Goal: Complete application form: Complete application form

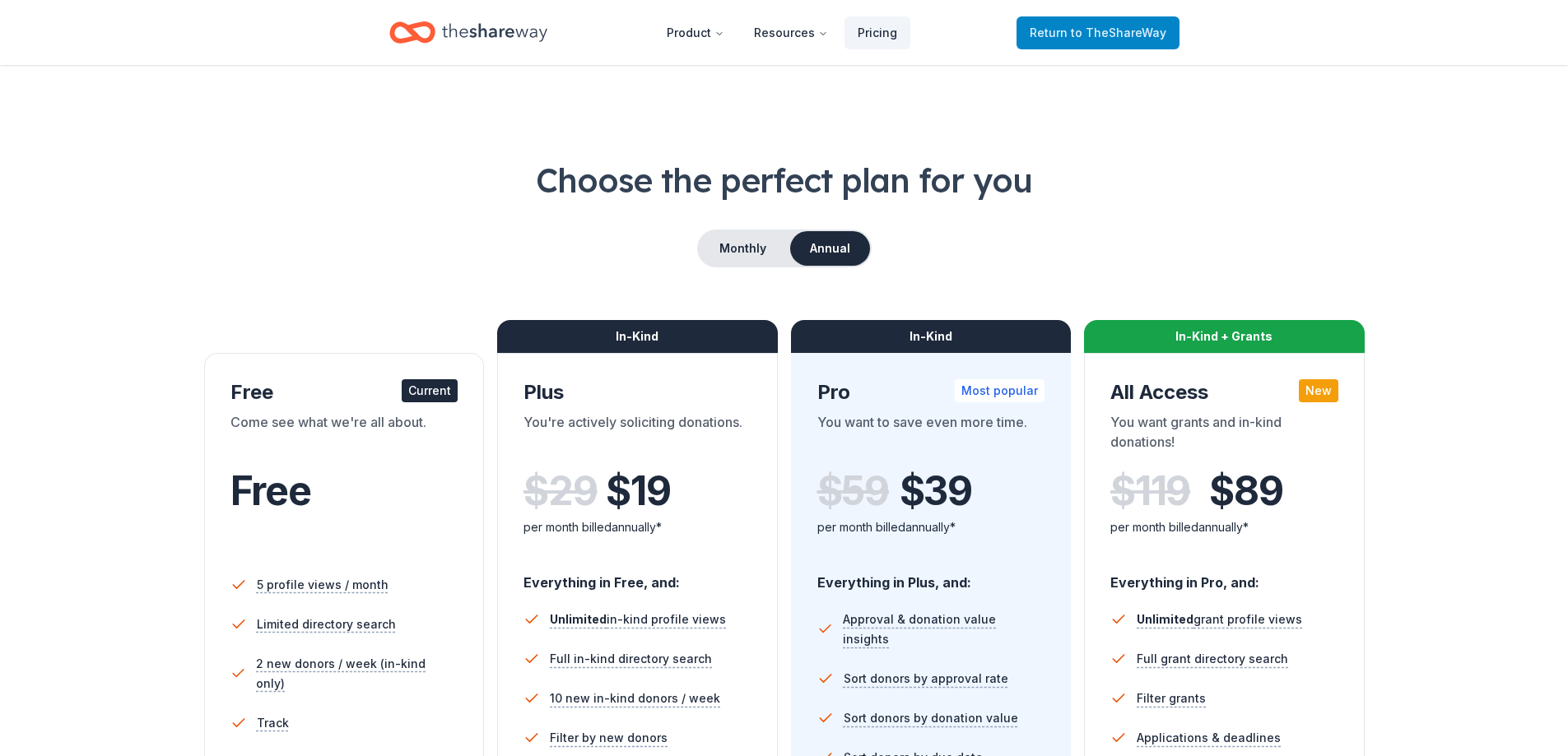
click at [1091, 38] on span "to TheShareWay" at bounding box center [1118, 33] width 95 height 14
click at [1096, 34] on span "to TheShareWay" at bounding box center [1118, 33] width 95 height 14
click at [1092, 39] on span "to TheShareWay" at bounding box center [1118, 33] width 95 height 14
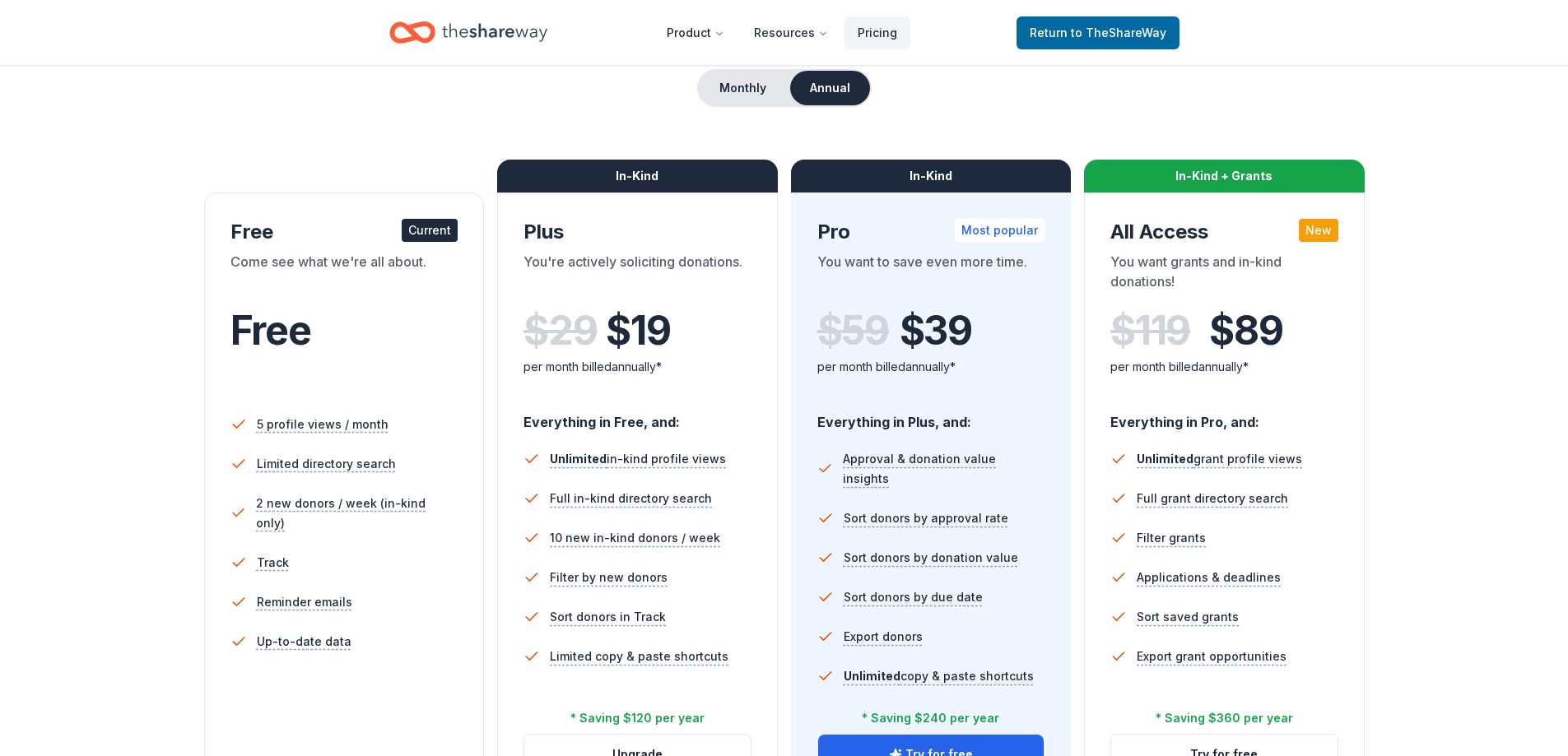
scroll to position [164, 0]
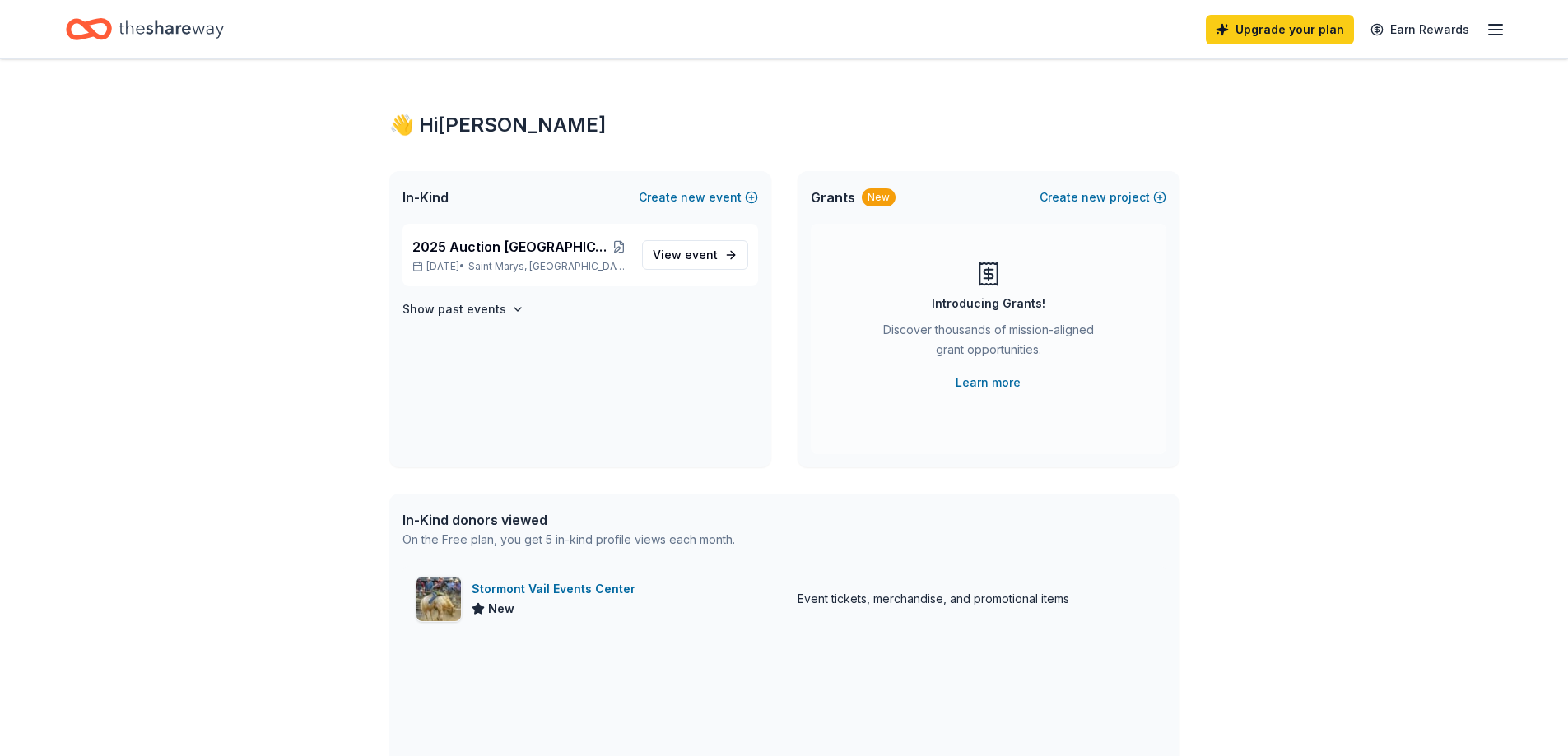
click at [578, 587] on div "Stormont Vail Events Center" at bounding box center [556, 589] width 170 height 20
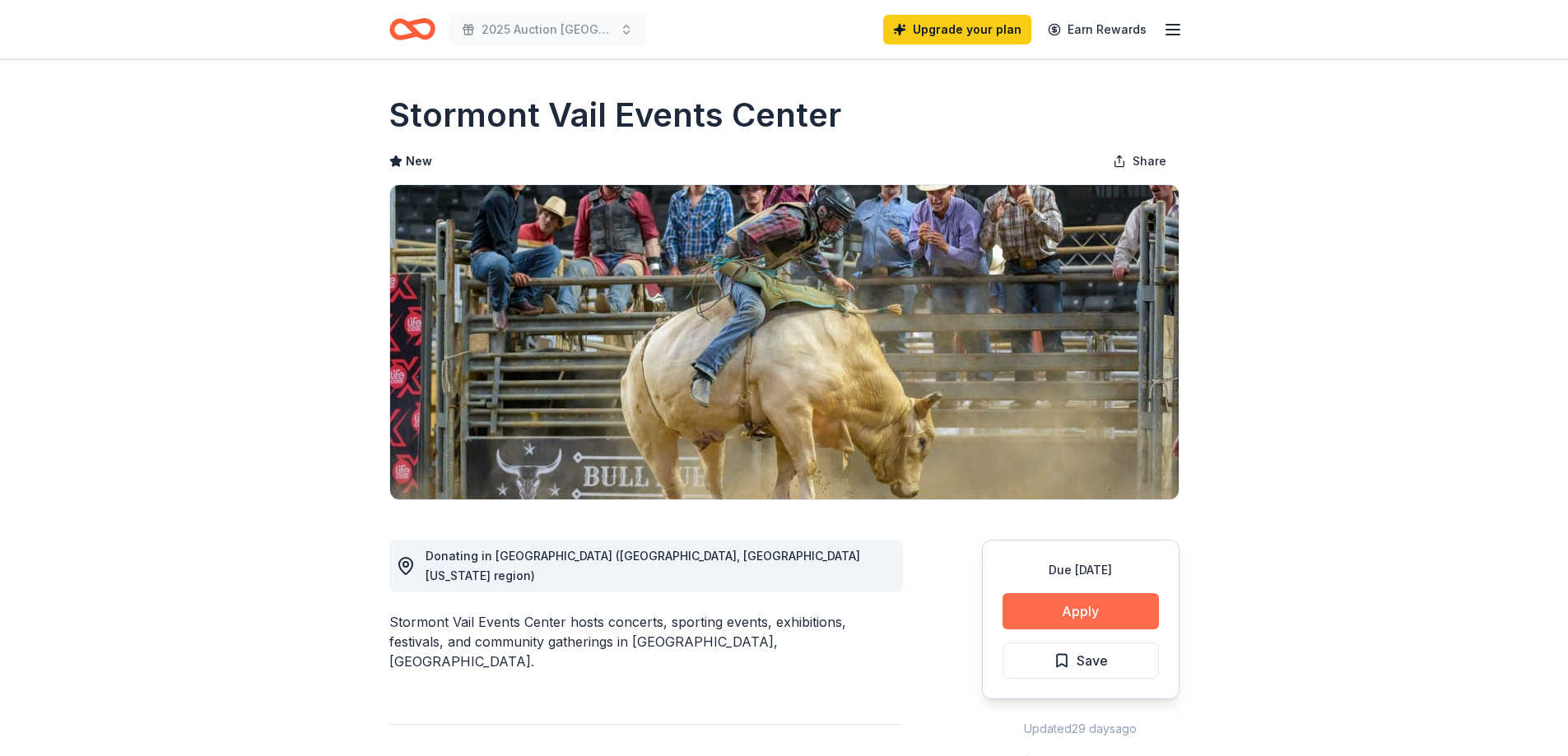
click at [1095, 619] on button "Apply" at bounding box center [1080, 612] width 157 height 36
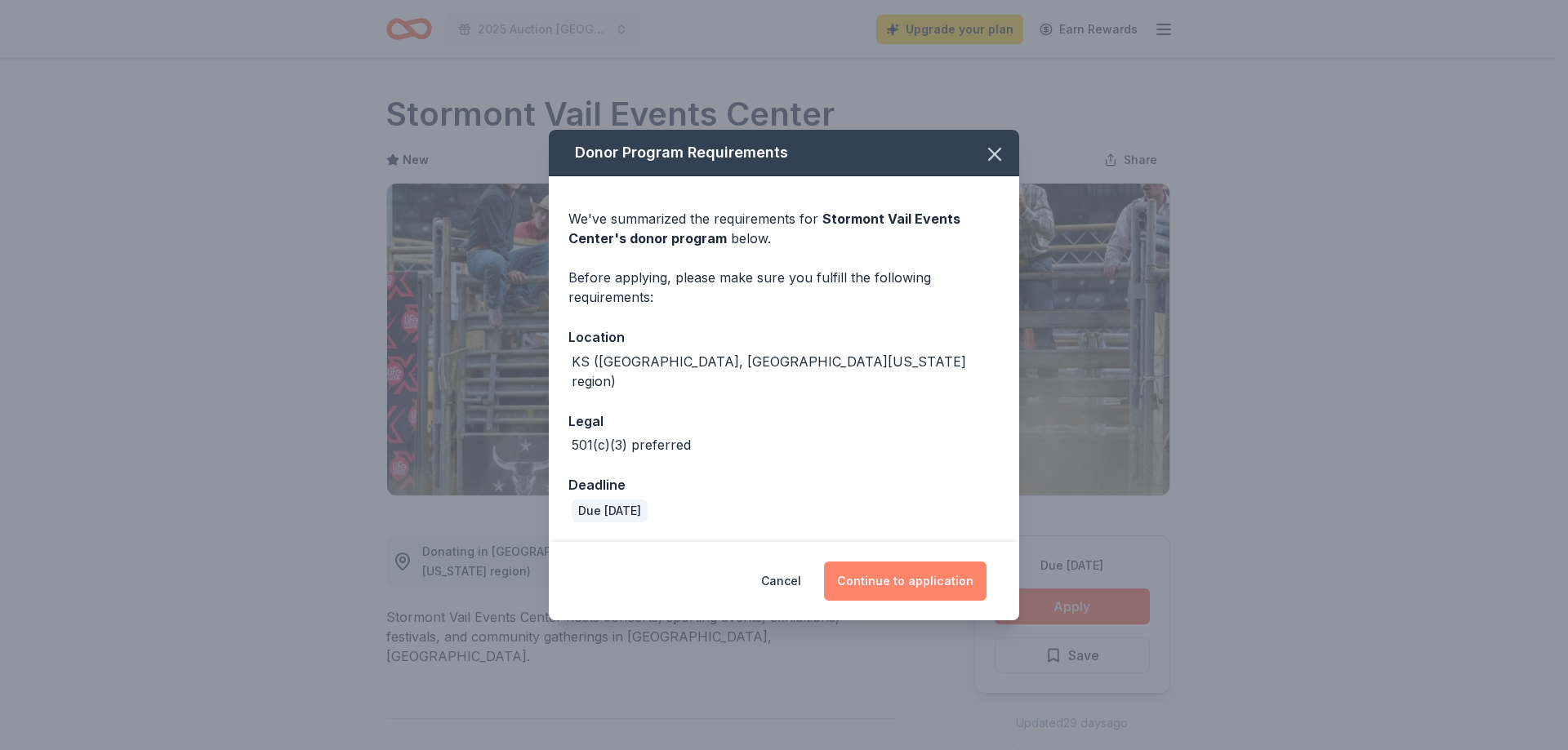
click at [914, 567] on button "Continue to application" at bounding box center [905, 581] width 162 height 39
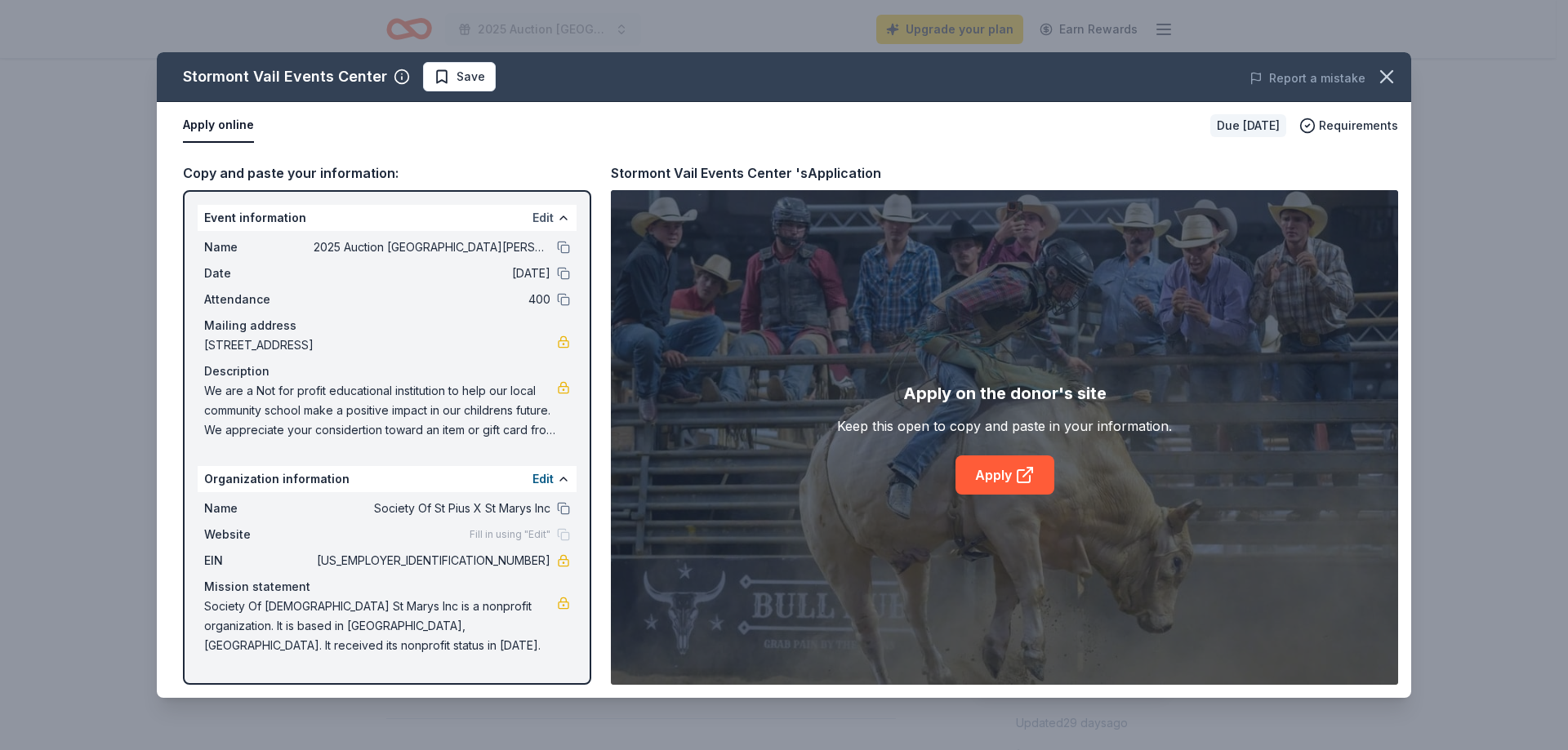
click at [546, 215] on button "Edit" at bounding box center [543, 218] width 21 height 20
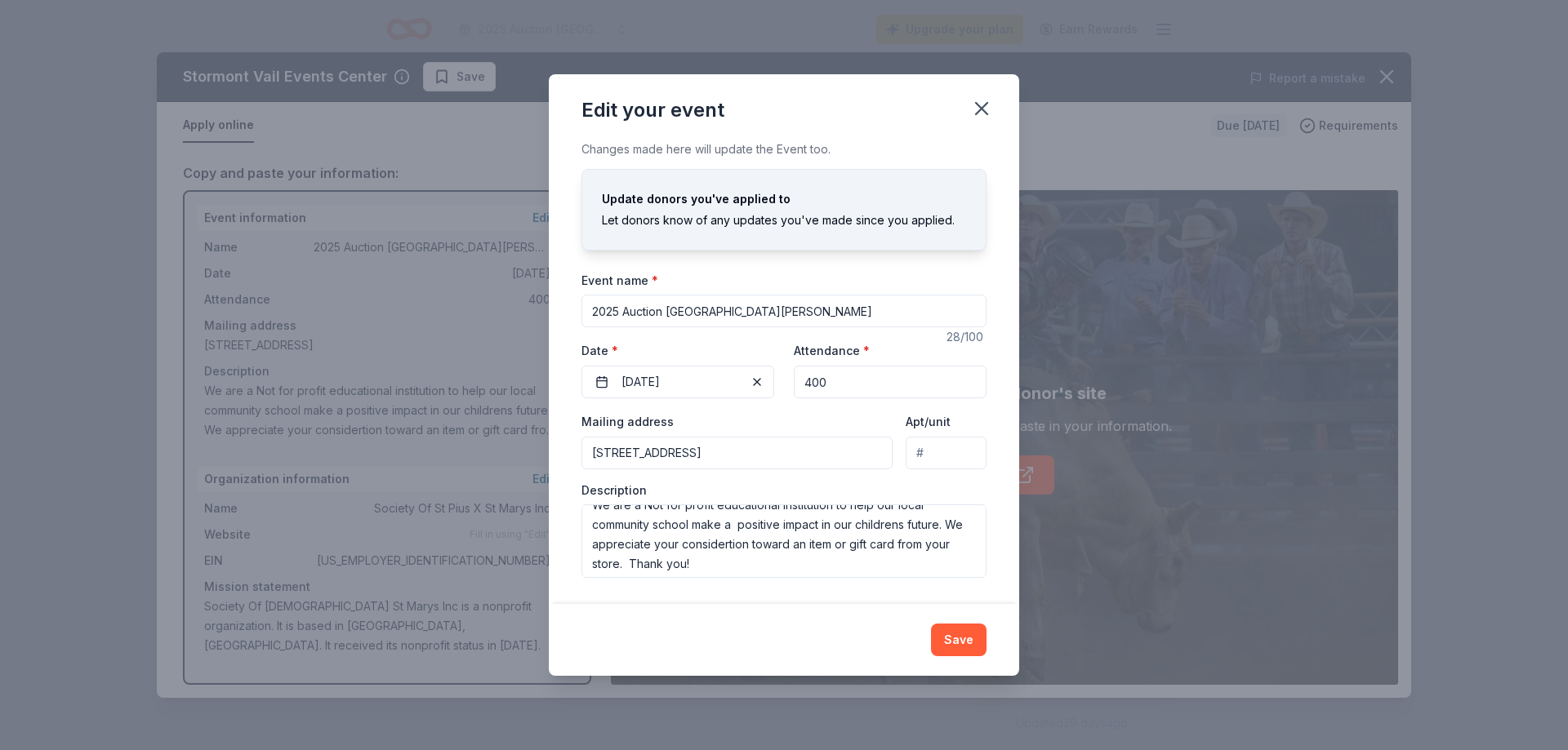
scroll to position [20, 0]
click at [965, 642] on button "Save" at bounding box center [959, 640] width 55 height 32
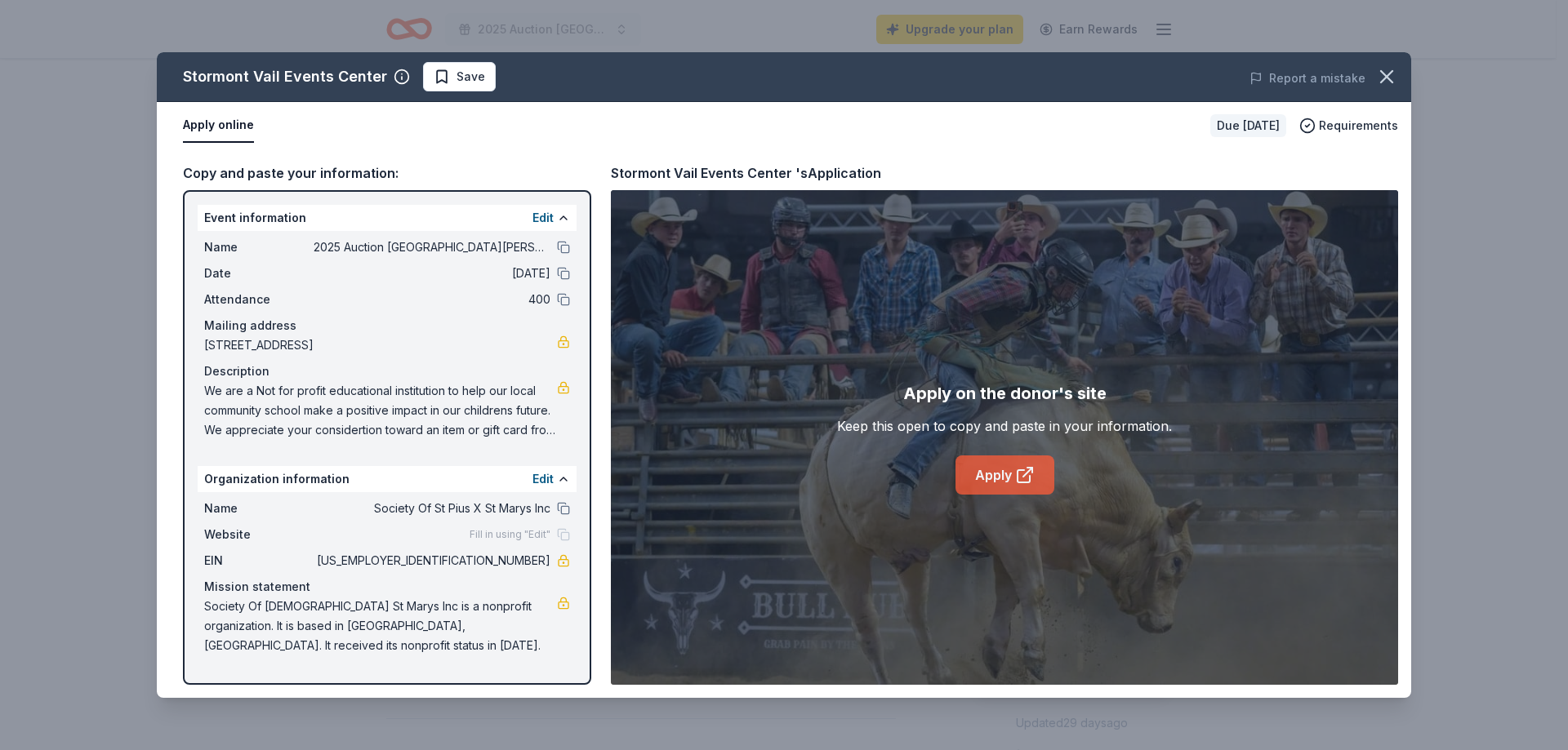
click at [994, 476] on link "Apply" at bounding box center [1005, 475] width 99 height 39
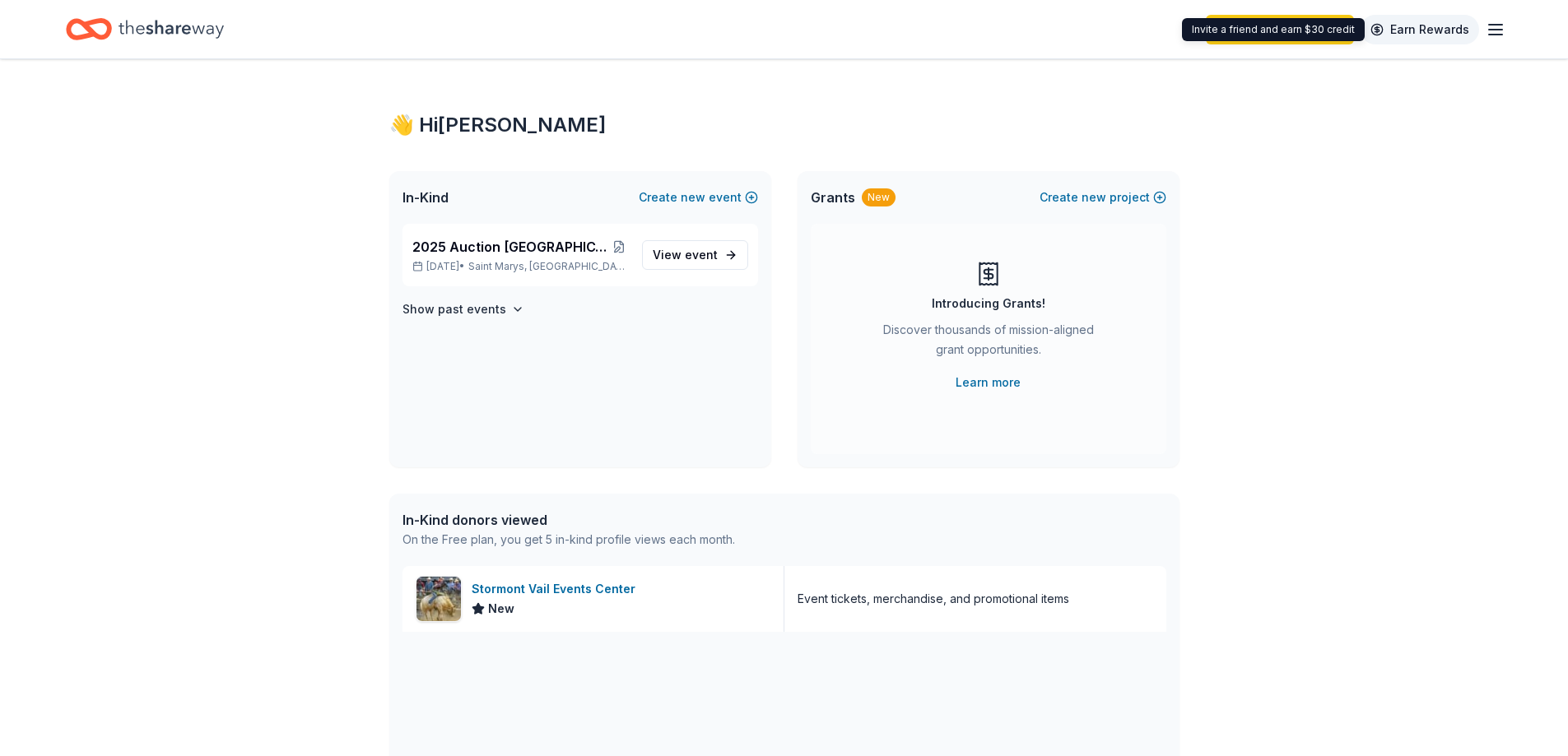
click at [1421, 28] on link "Earn Rewards" at bounding box center [1420, 29] width 119 height 29
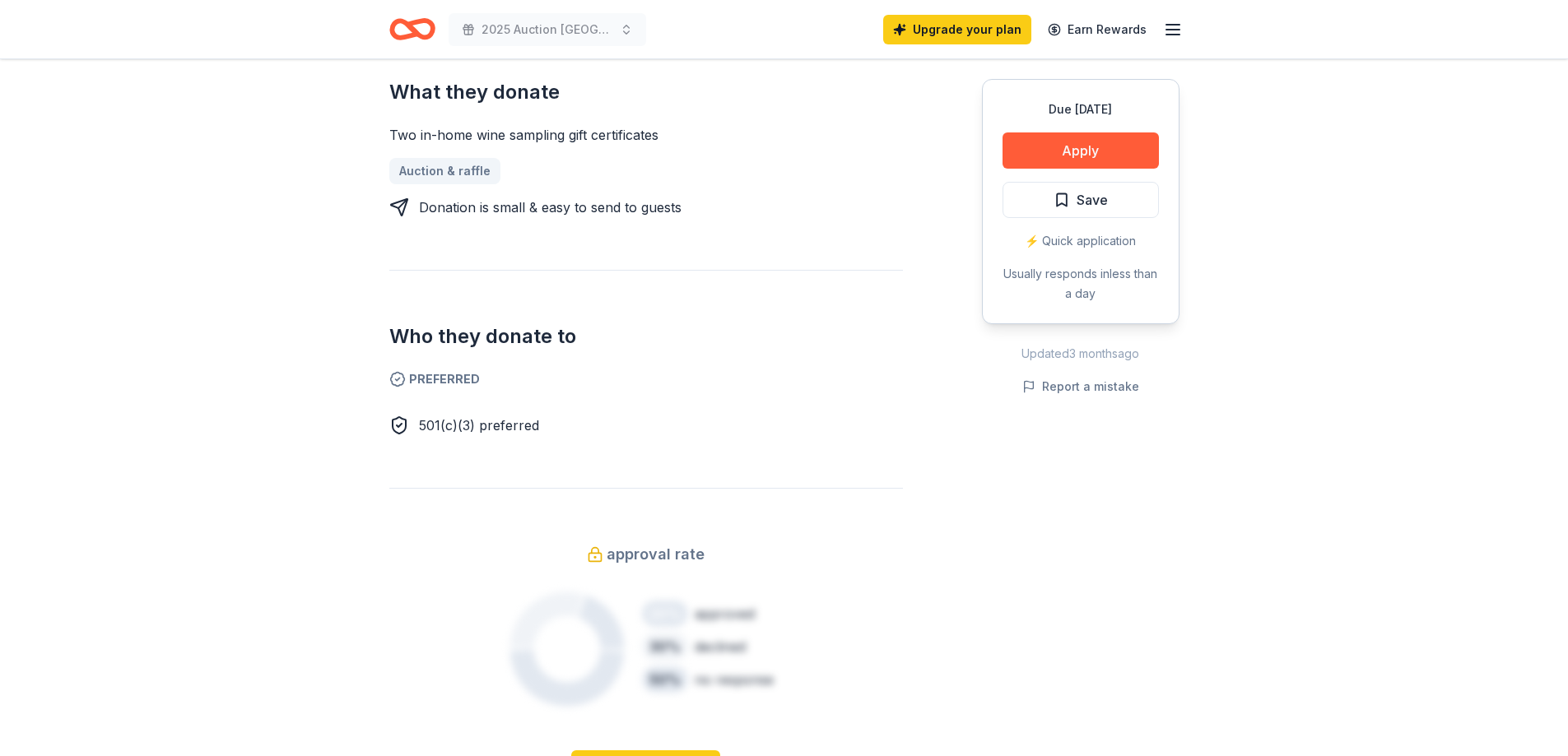
scroll to position [741, 0]
click at [1095, 151] on button "Apply" at bounding box center [1080, 151] width 157 height 36
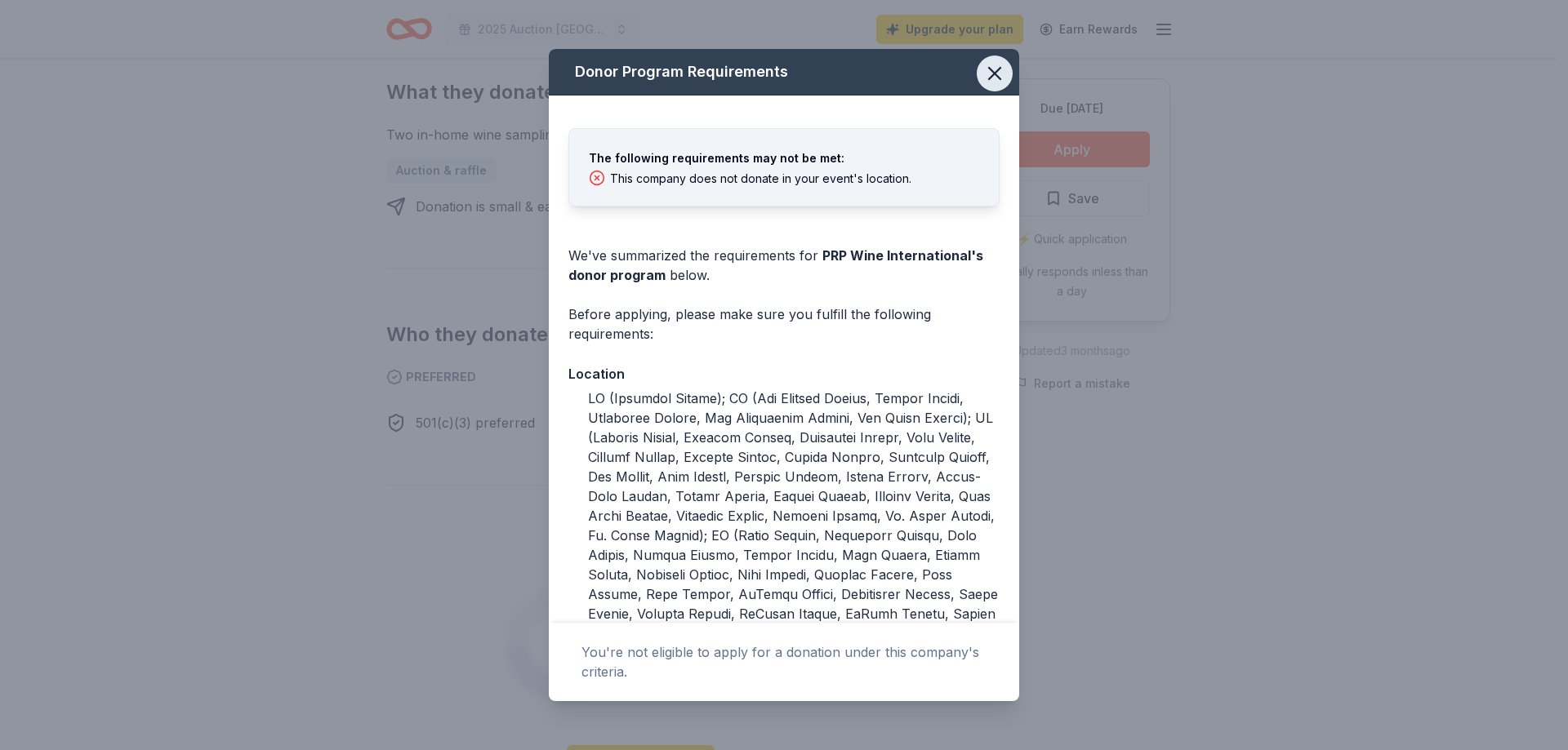
click at [989, 70] on icon "button" at bounding box center [994, 73] width 11 height 11
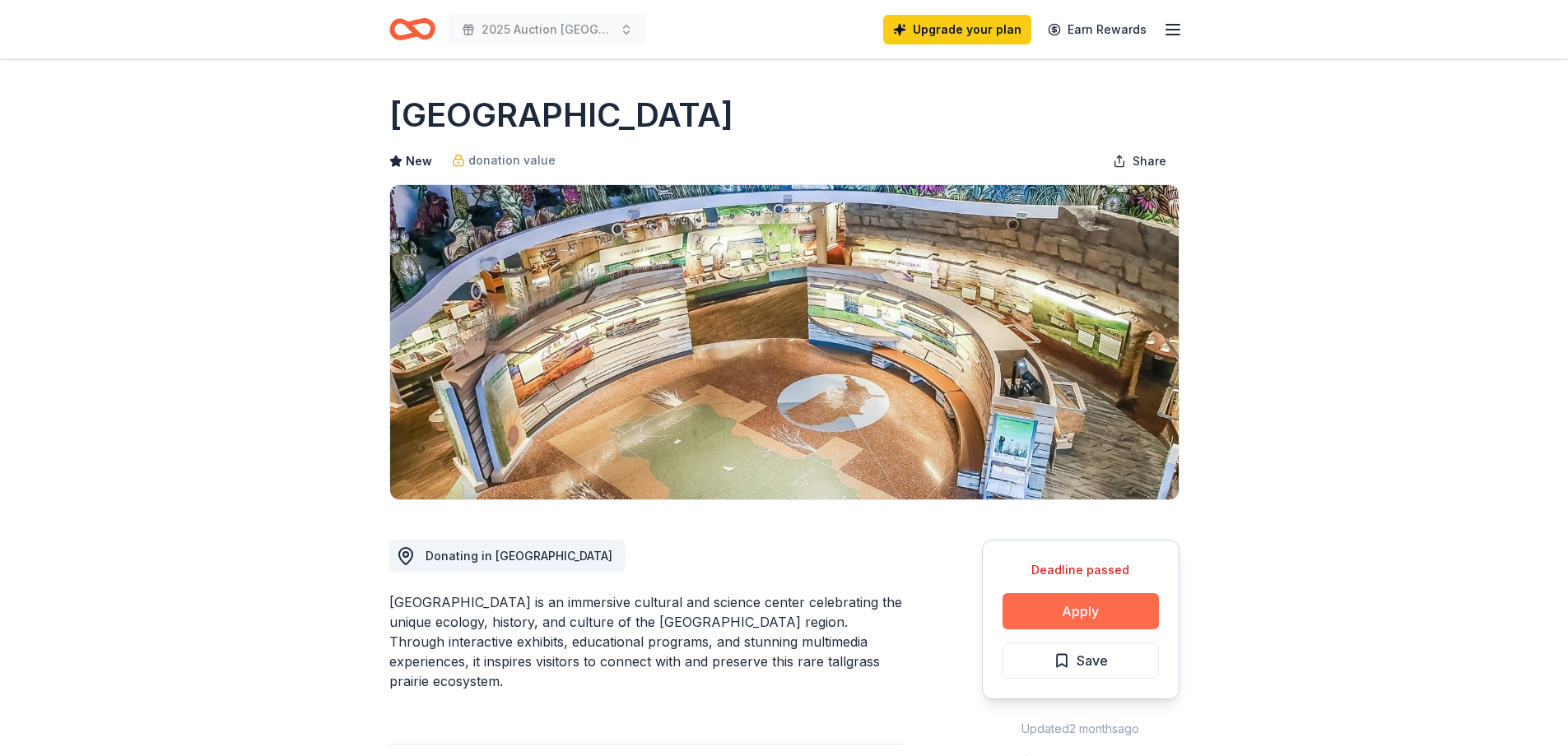
click at [1084, 618] on button "Apply" at bounding box center [1080, 612] width 157 height 36
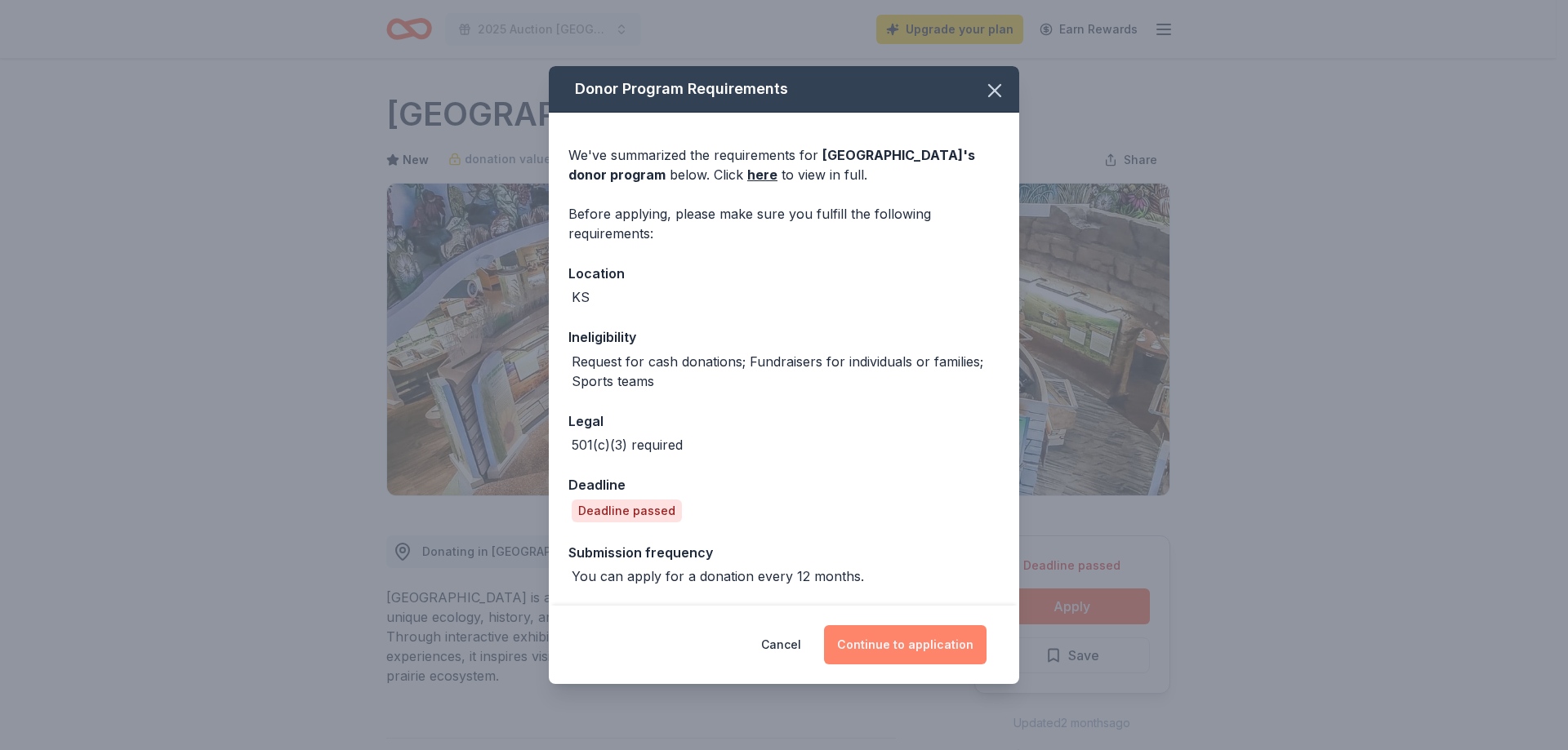
click at [901, 645] on button "Continue to application" at bounding box center [905, 645] width 162 height 39
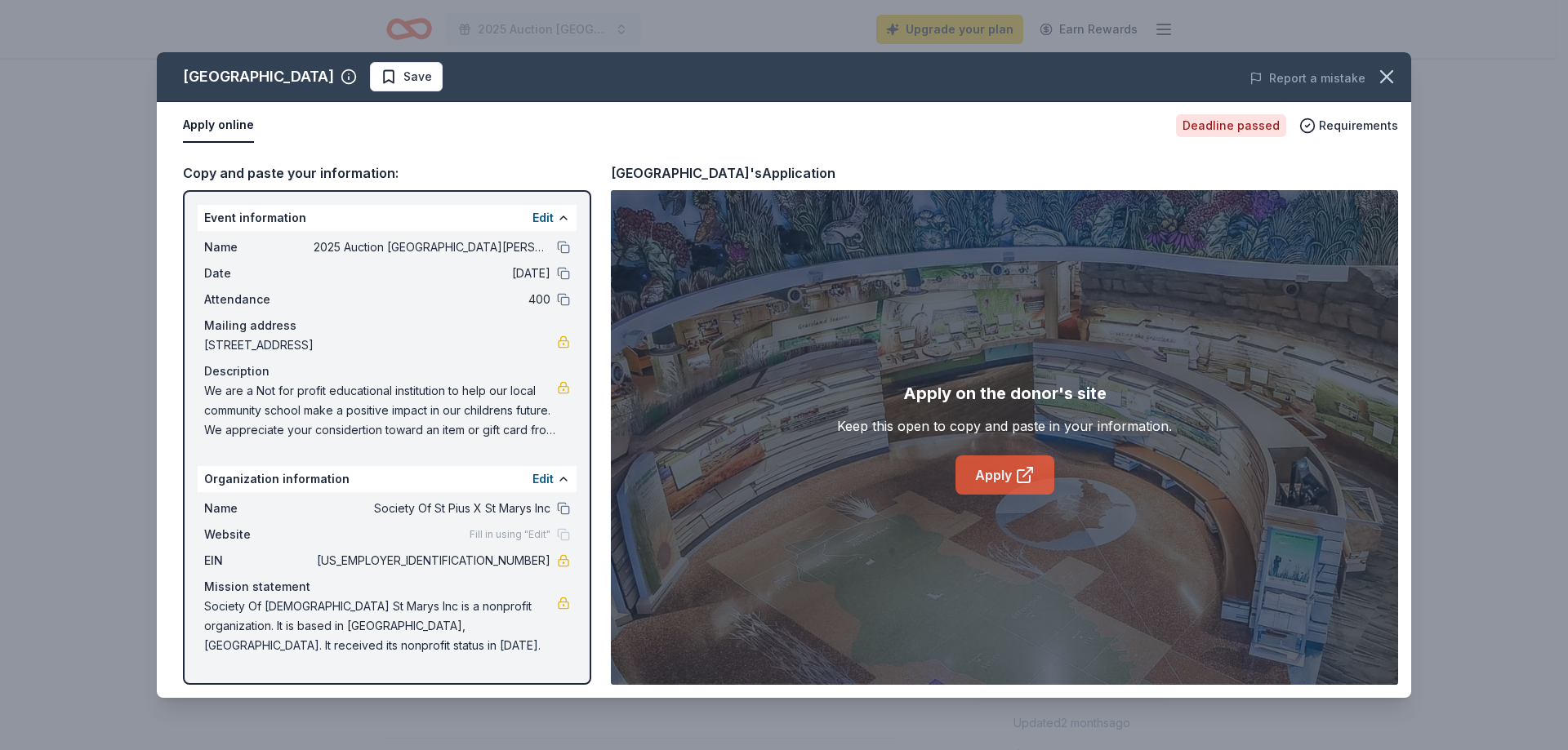
click at [995, 464] on link "Apply" at bounding box center [1005, 475] width 99 height 39
click at [1001, 475] on link "Apply" at bounding box center [1005, 475] width 99 height 39
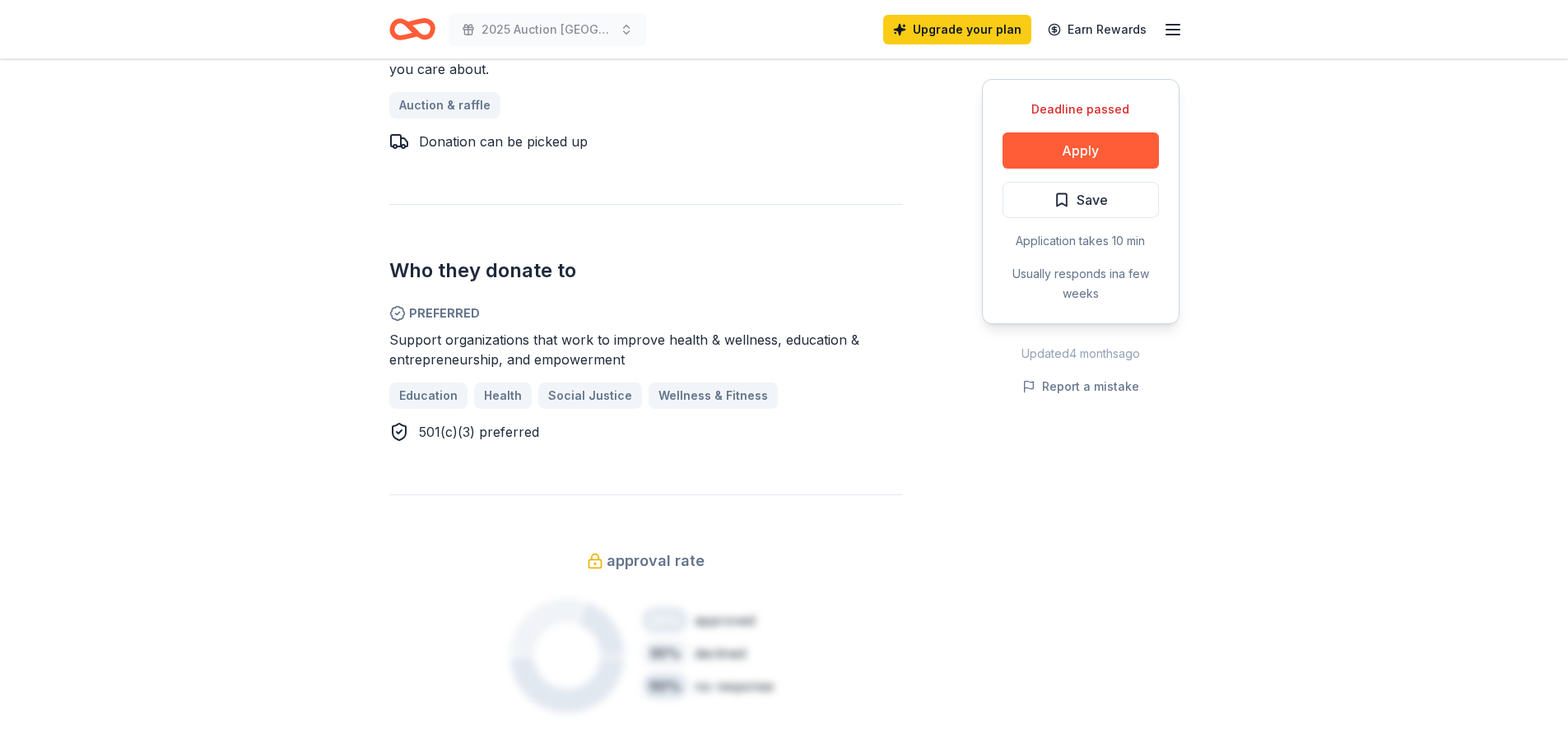
scroll to position [905, 0]
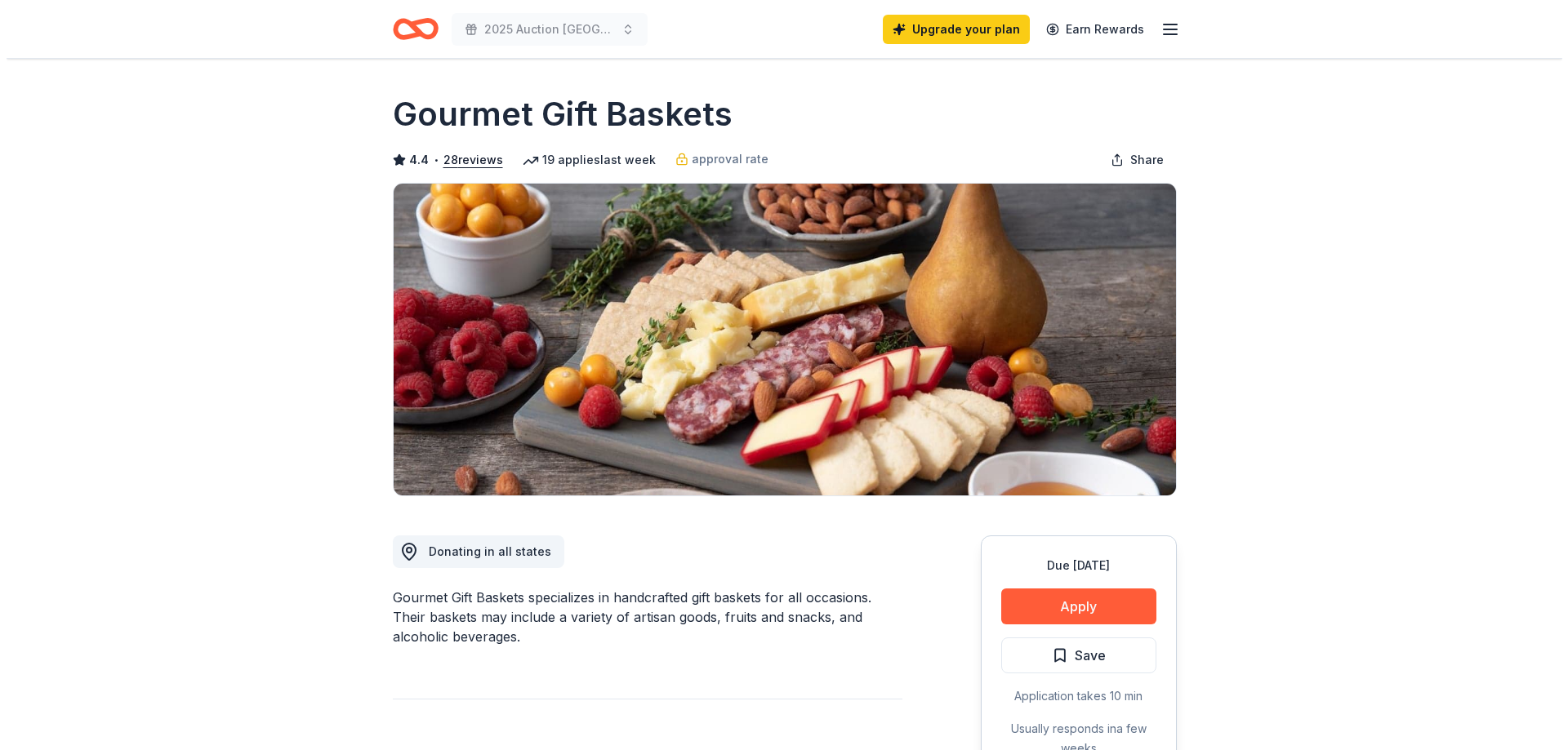
scroll to position [82, 0]
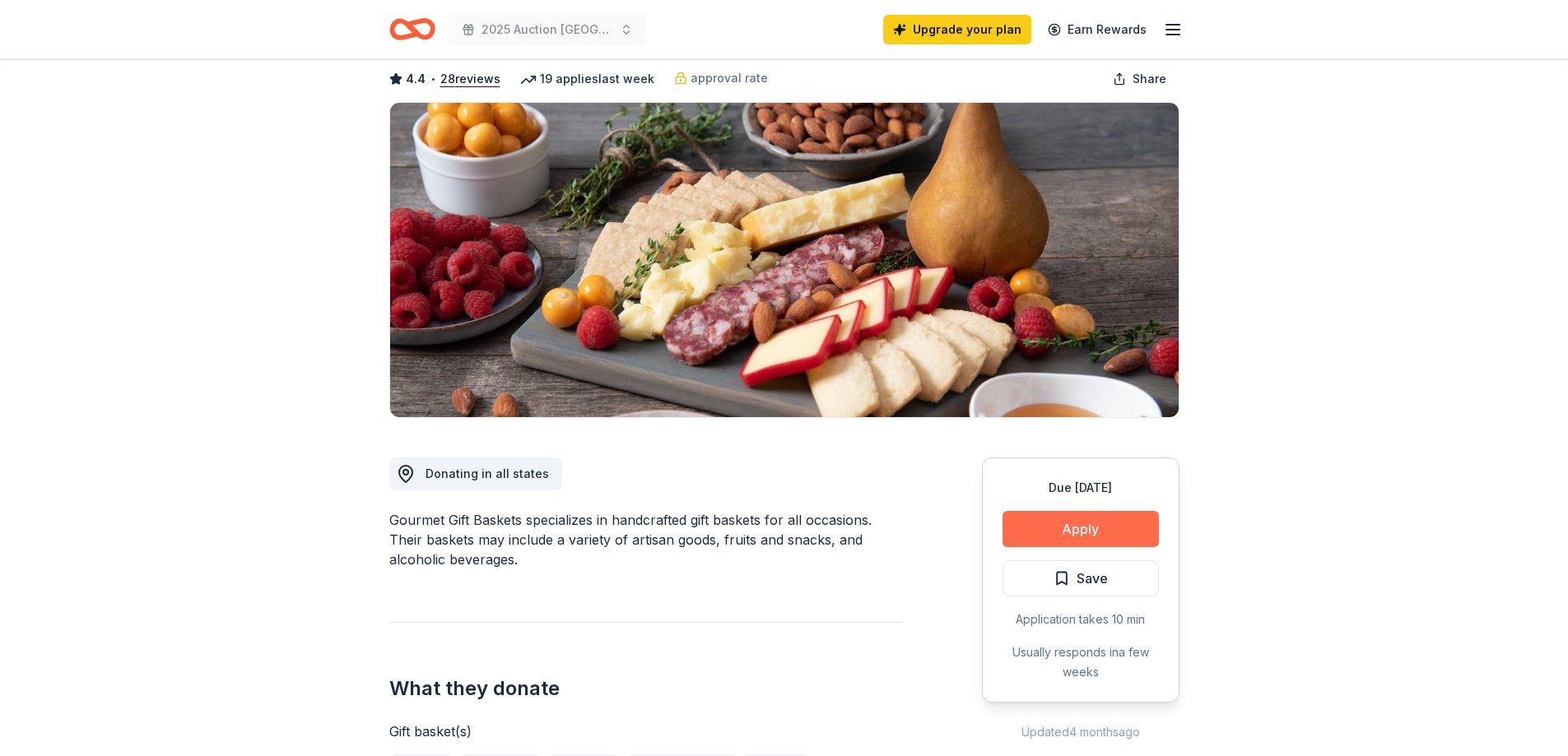
click at [1080, 525] on button "Apply" at bounding box center [1080, 529] width 157 height 36
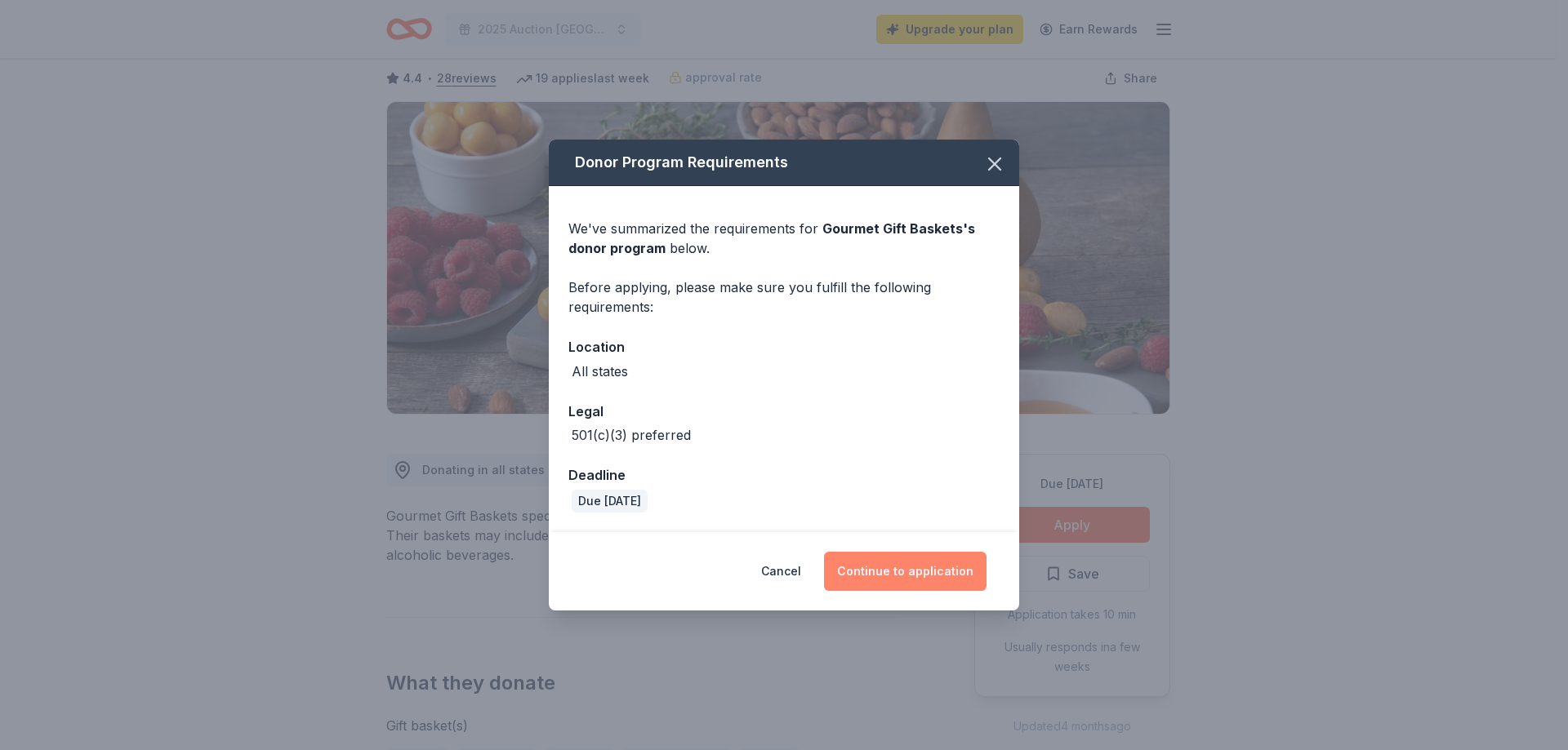
click at [912, 577] on button "Continue to application" at bounding box center [905, 572] width 162 height 39
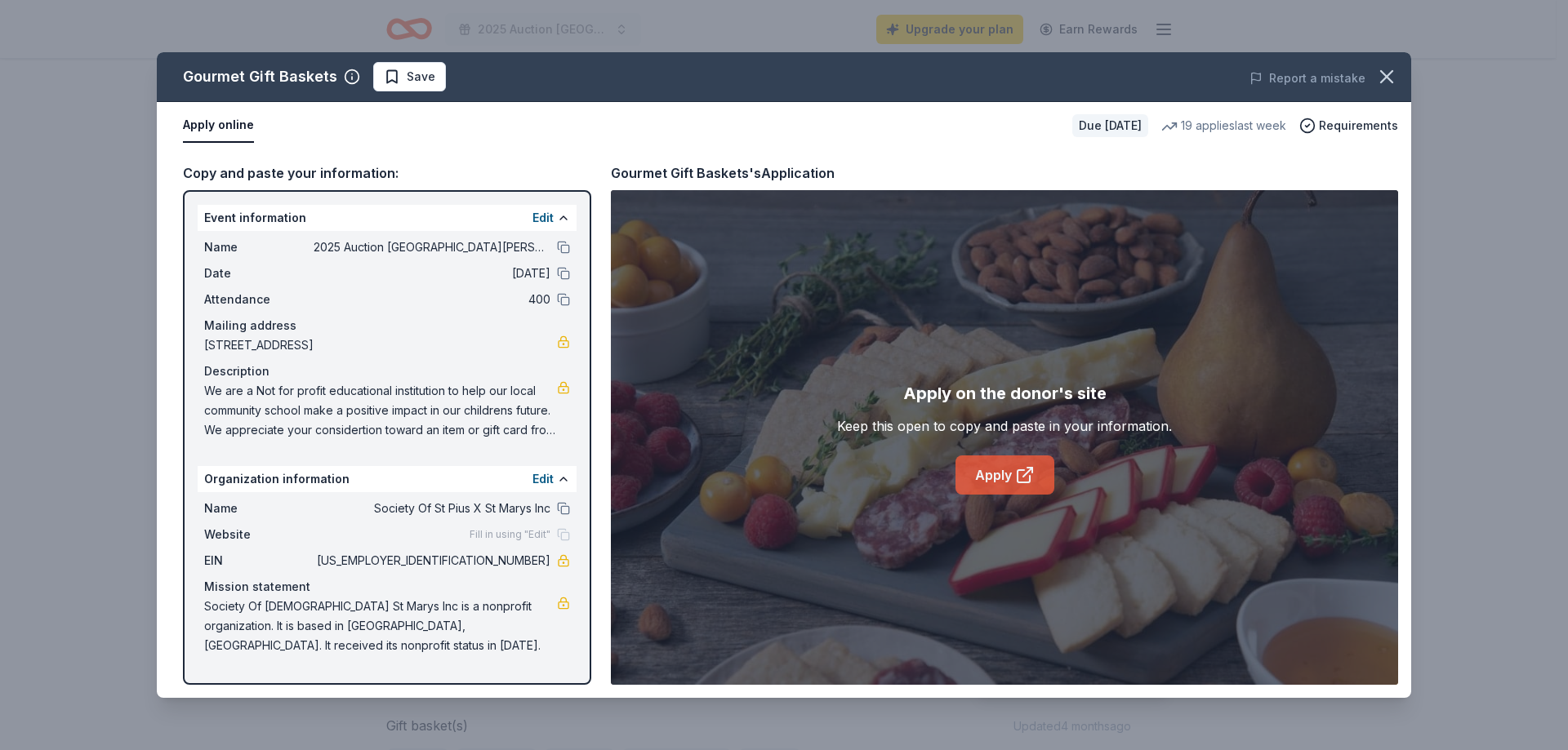
click at [1002, 471] on link "Apply" at bounding box center [1005, 475] width 99 height 39
